Goal: Task Accomplishment & Management: Use online tool/utility

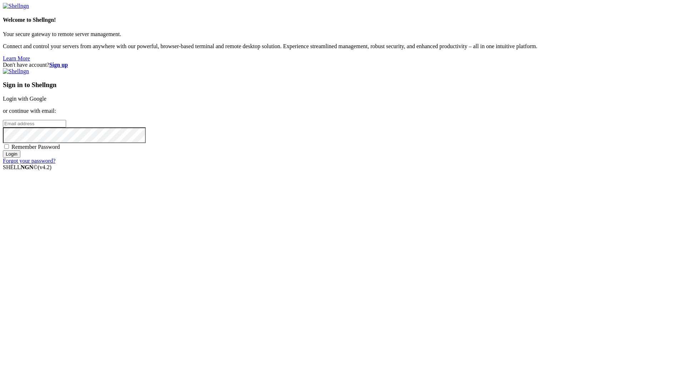
type input "[PERSON_NAME][EMAIL_ADDRESS][DOMAIN_NAME]"
click at [20, 158] on input "Login" at bounding box center [12, 154] width 18 height 8
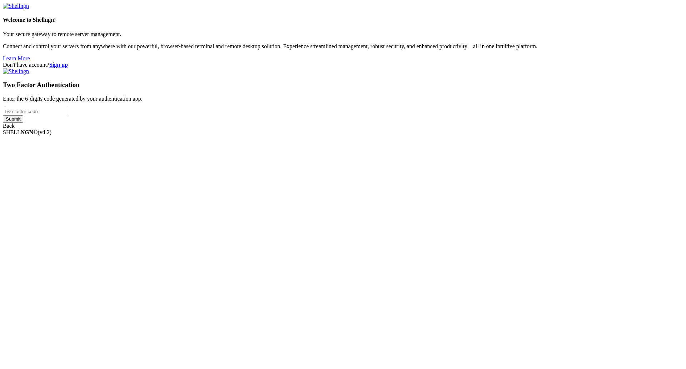
click at [66, 115] on input "number" at bounding box center [34, 112] width 63 height 8
type input "843472"
click at [23, 123] on input "Submit" at bounding box center [13, 119] width 20 height 8
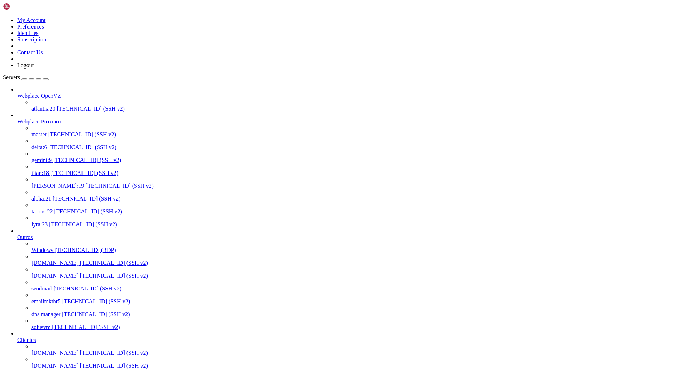
scroll to position [229, 0]
click at [80, 350] on span "[TECHNICAL_ID] (SSH v2)" at bounding box center [114, 353] width 68 height 6
